Goal: Task Accomplishment & Management: Manage account settings

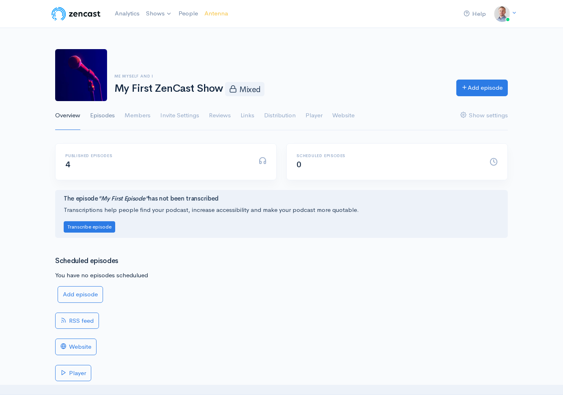
click at [108, 117] on link "Episodes" at bounding box center [102, 115] width 25 height 29
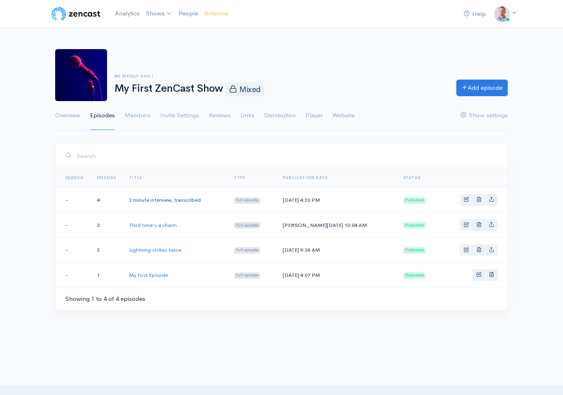
click at [145, 199] on link "2 minute interview, transcribed" at bounding box center [165, 199] width 72 height 7
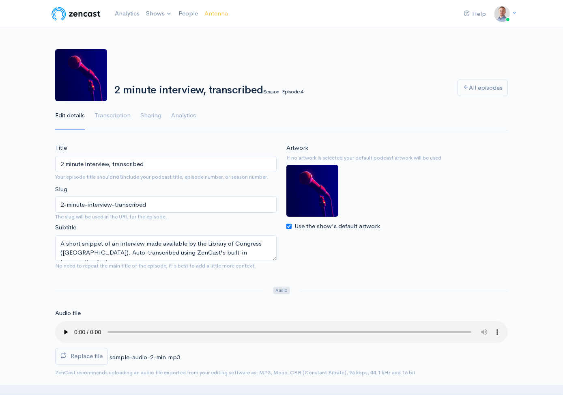
click at [287, 224] on input "Use the show's default artwork." at bounding box center [289, 226] width 5 height 5
click at [371, 244] on input "Choose file" at bounding box center [337, 244] width 101 height 17
click at [306, 224] on label "Use the show's default artwork." at bounding box center [339, 226] width 88 height 9
click at [292, 224] on input "Use the show's default artwork." at bounding box center [289, 226] width 5 height 5
checkbox input "true"
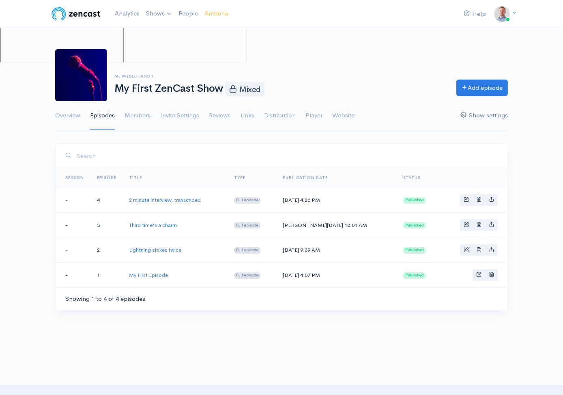
click at [479, 111] on link "Show settings" at bounding box center [484, 115] width 47 height 29
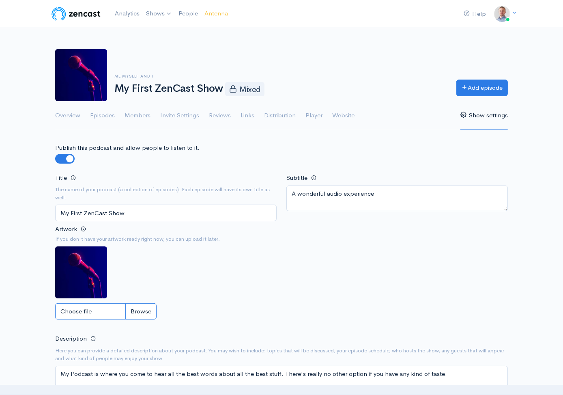
click at [112, 313] on input "Choose file" at bounding box center [105, 311] width 101 height 17
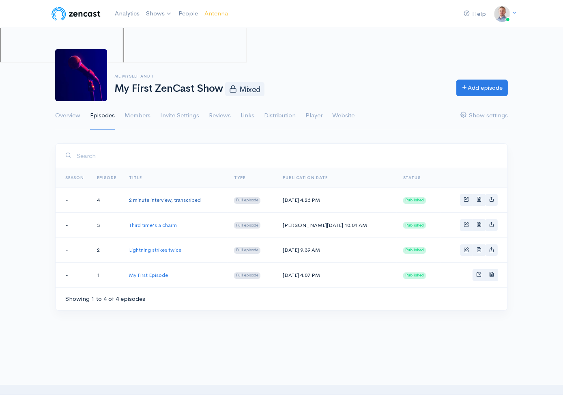
click at [177, 197] on link "2 minute interview, transcribed" at bounding box center [165, 199] width 72 height 7
